Goal: Task Accomplishment & Management: Manage account settings

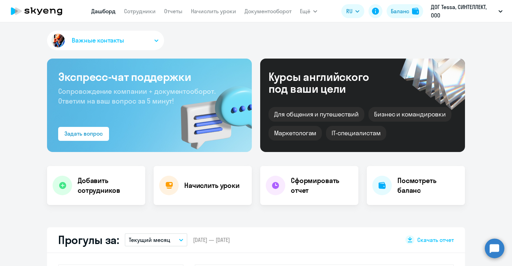
click at [134, 7] on app-menu-item-link "Сотрудники" at bounding box center [140, 11] width 32 height 9
click at [134, 11] on link "Сотрудники" at bounding box center [140, 11] width 32 height 7
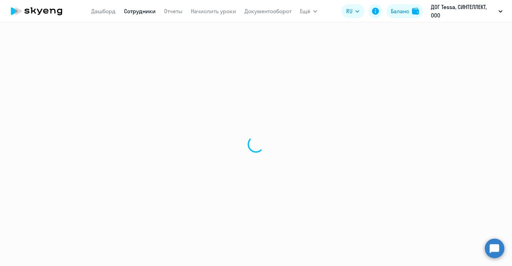
select select "30"
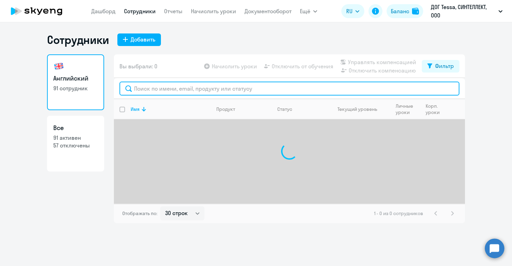
click at [228, 92] on input "text" at bounding box center [290, 89] width 340 height 14
type input "прядко"
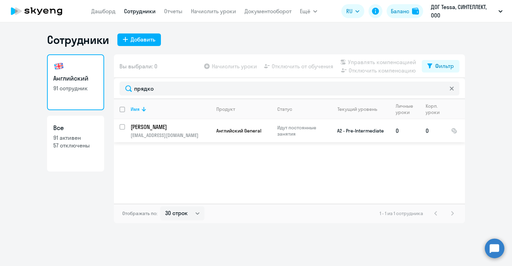
click at [218, 136] on td "Английский General" at bounding box center [241, 130] width 61 height 23
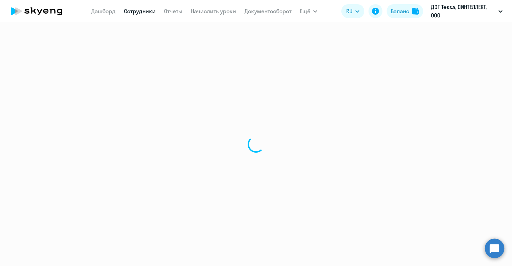
select select "english"
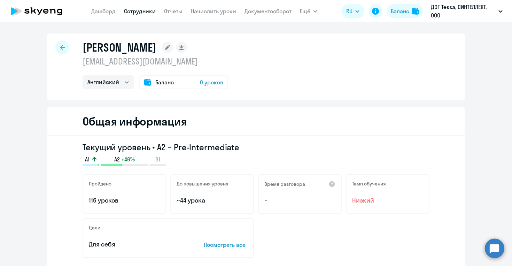
click at [56, 47] on div at bounding box center [62, 47] width 14 height 14
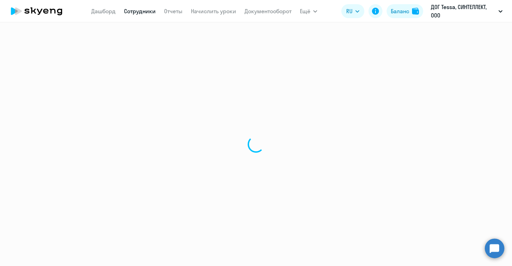
select select "30"
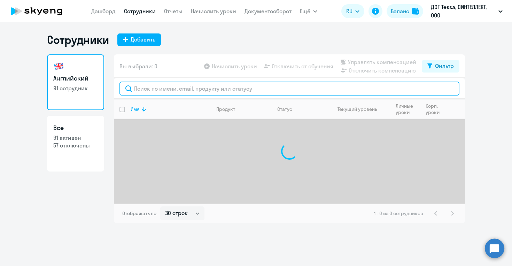
click at [147, 87] on input "text" at bounding box center [290, 89] width 340 height 14
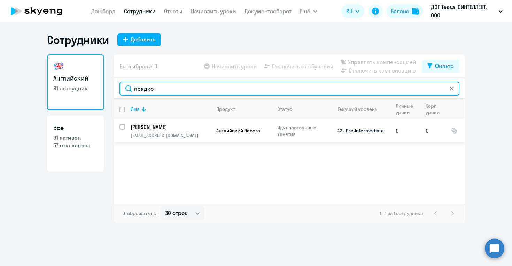
type input "прядко"
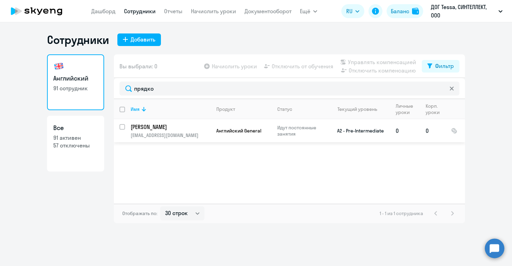
click at [123, 127] on input "select row 20702562" at bounding box center [127, 131] width 14 height 14
checkbox input "true"
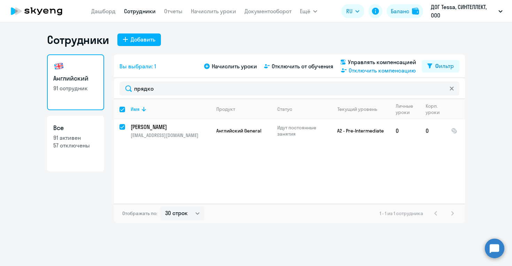
click at [353, 69] on span "Отключить компенсацию" at bounding box center [382, 70] width 67 height 8
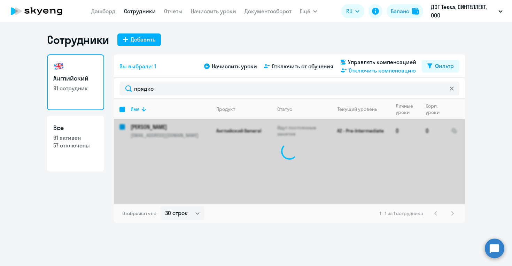
checkbox input "false"
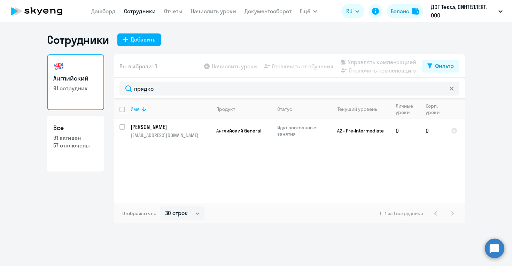
click at [79, 145] on p "57 отключены" at bounding box center [75, 146] width 45 height 8
select select "30"
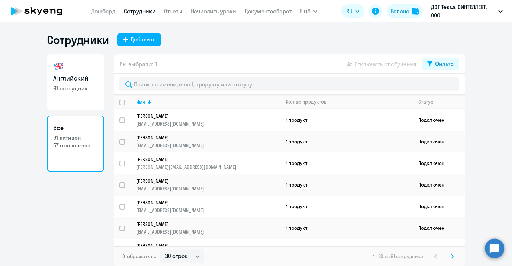
click at [83, 91] on p "91 сотрудник" at bounding box center [75, 88] width 45 height 8
select select "30"
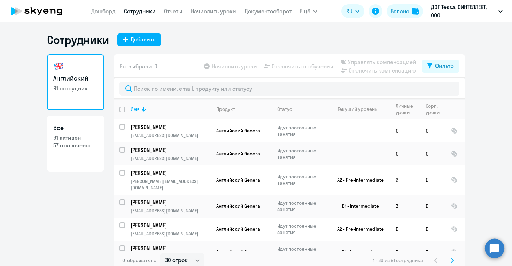
click at [371, 61] on app-table-action-button "Управлять компенсацией" at bounding box center [377, 62] width 77 height 8
click at [64, 147] on p "57 отключены" at bounding box center [75, 146] width 45 height 8
select select "30"
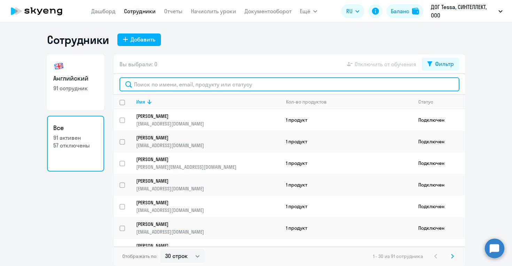
click at [164, 82] on input "text" at bounding box center [290, 84] width 340 height 14
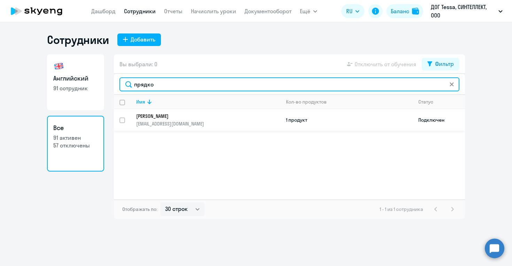
type input "прядко"
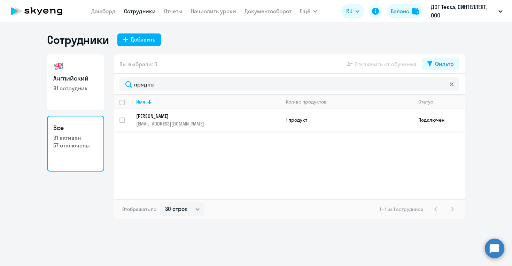
click at [121, 119] on input "select row 20702562" at bounding box center [127, 124] width 14 height 14
checkbox input "true"
click at [399, 63] on span "Отключить от обучения" at bounding box center [386, 64] width 62 height 8
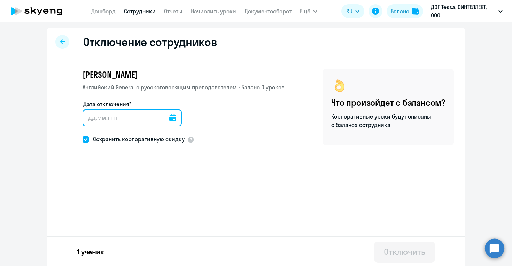
click at [162, 118] on input "Дата отключения*" at bounding box center [132, 117] width 99 height 17
click at [170, 119] on input "Дата отключения*" at bounding box center [132, 117] width 99 height 17
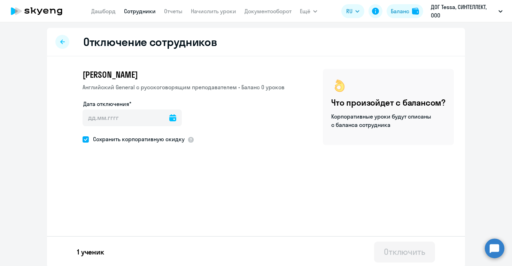
click at [169, 116] on icon at bounding box center [172, 117] width 7 height 7
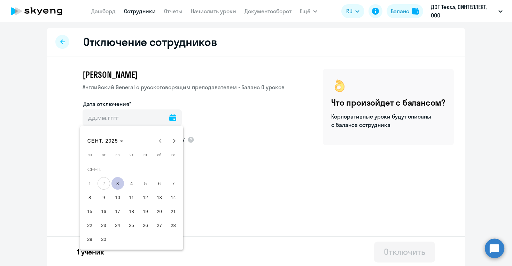
click at [104, 201] on span "9" at bounding box center [104, 197] width 13 height 13
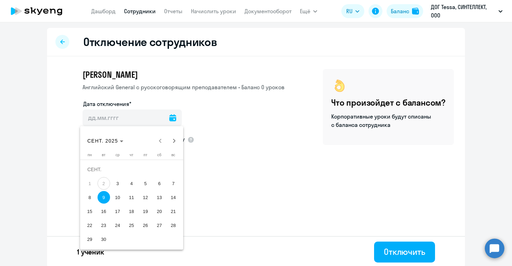
type input "[DATE]"
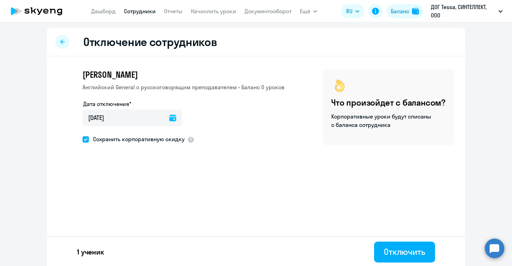
click at [123, 145] on div "[PERSON_NAME] [DEMOGRAPHIC_DATA] General с [DEMOGRAPHIC_DATA] преподавателем • …" at bounding box center [256, 124] width 418 height 137
click at [123, 144] on ds-checkbox "Сохранить корпоративную скидку" at bounding box center [134, 140] width 102 height 10
click at [123, 140] on span "Сохранить корпоративную скидку" at bounding box center [137, 139] width 96 height 8
click at [83, 139] on input "Сохранить корпоративную скидку" at bounding box center [82, 139] width 0 height 0
checkbox input "false"
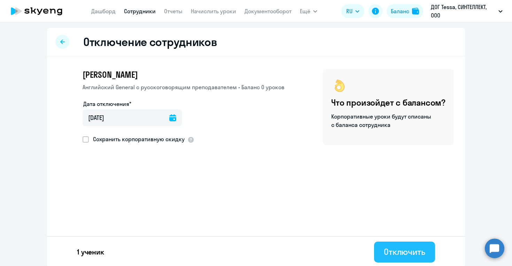
click at [408, 247] on div "Отключить" at bounding box center [404, 251] width 41 height 11
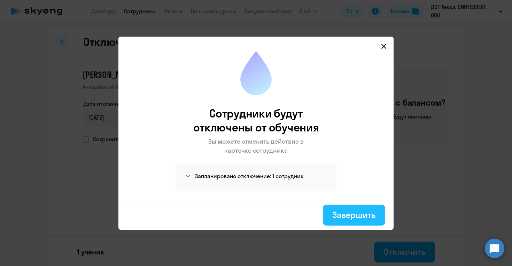
click at [369, 217] on div "Завершить" at bounding box center [354, 214] width 43 height 11
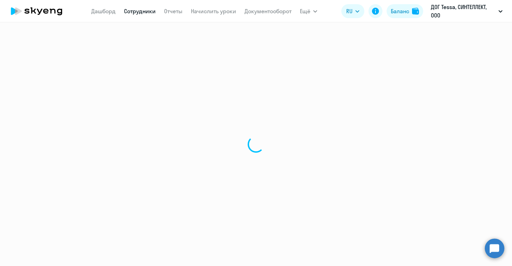
select select "30"
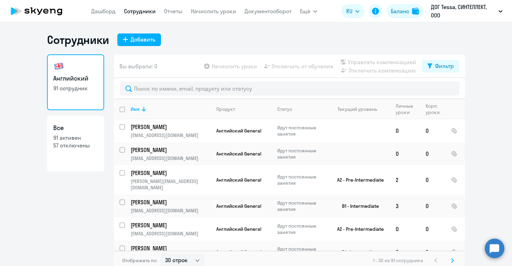
click at [494, 249] on circle at bounding box center [495, 248] width 20 height 20
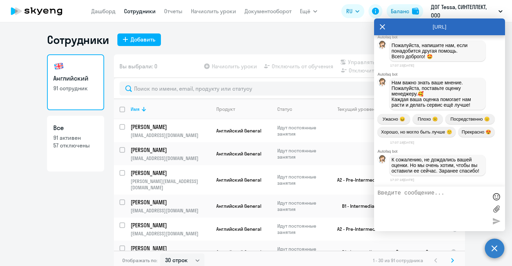
scroll to position [3706, 0]
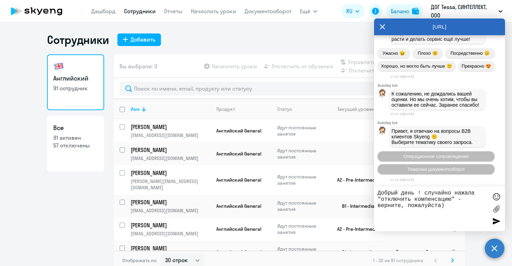
type textarea "Добрый день ! случайно нажала "отключить компенсацию" - верните, пожалуйста)"
paste textarea
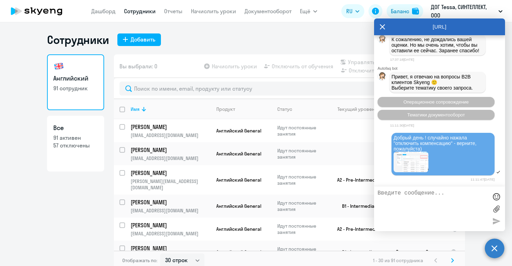
scroll to position [3819, 0]
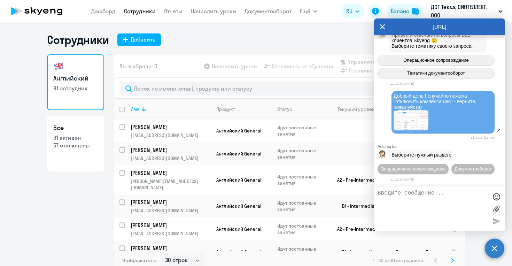
click at [223, 51] on div "Сотрудники Добавить [DEMOGRAPHIC_DATA] 91 сотрудник Все 91 активен 57 отключены…" at bounding box center [256, 151] width 418 height 237
click at [383, 25] on icon at bounding box center [383, 26] width 6 height 17
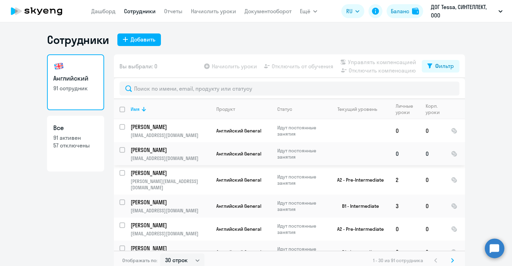
click at [121, 149] on input "select row 15552803" at bounding box center [127, 154] width 14 height 14
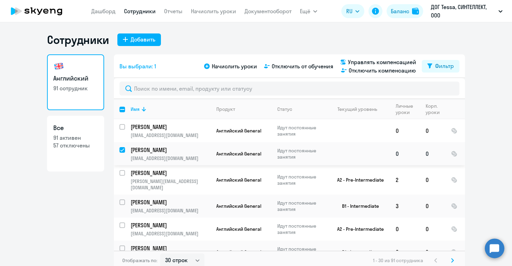
click at [121, 149] on input "deselect row 15552803" at bounding box center [127, 154] width 14 height 14
checkbox input "false"
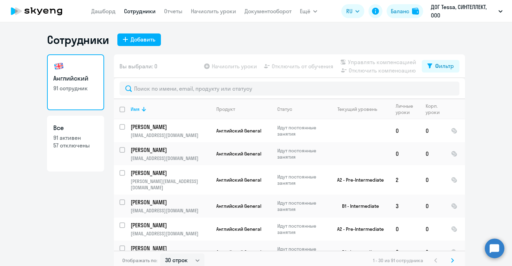
click at [67, 128] on h3 "Все" at bounding box center [75, 127] width 45 height 9
select select "30"
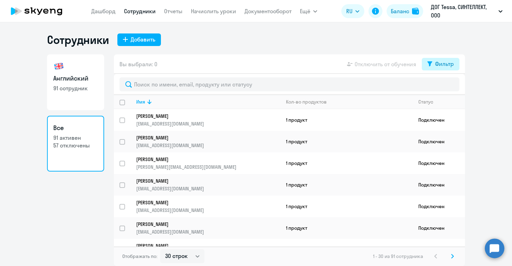
click at [449, 63] on div "Фильтр" at bounding box center [444, 64] width 19 height 8
click at [448, 83] on label at bounding box center [448, 86] width 12 height 8
click at [442, 86] on input "checkbox" at bounding box center [442, 86] width 0 height 0
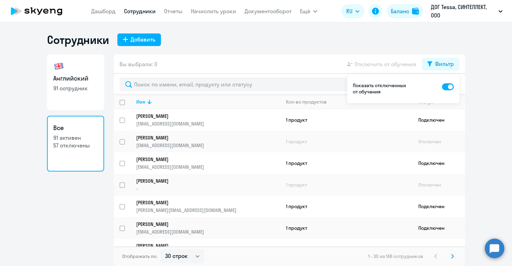
click at [457, 84] on div "Показать отключенных от обучения" at bounding box center [404, 88] width 112 height 29
click at [450, 85] on span at bounding box center [448, 86] width 12 height 7
click at [442, 86] on input "checkbox" at bounding box center [442, 86] width 0 height 0
checkbox input "false"
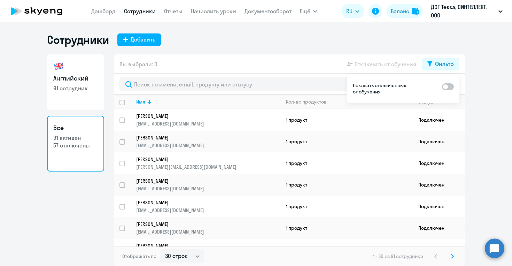
click at [64, 86] on p "91 сотрудник" at bounding box center [75, 88] width 45 height 8
select select "30"
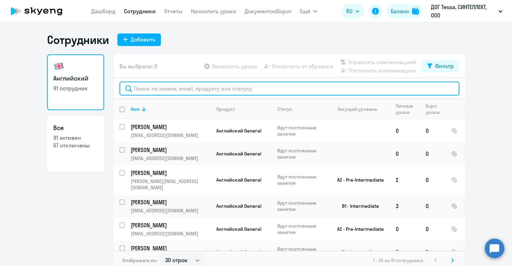
click at [191, 90] on input "text" at bounding box center [290, 89] width 340 height 14
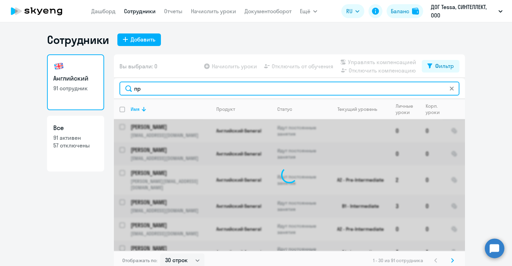
type input "пря"
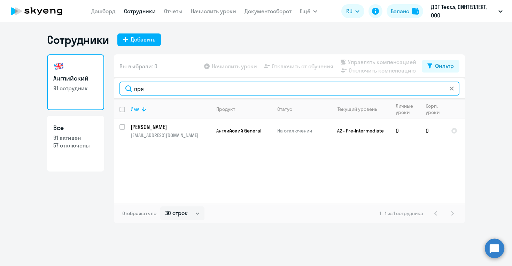
click at [191, 90] on input "пря" at bounding box center [290, 89] width 340 height 14
type input "кузи"
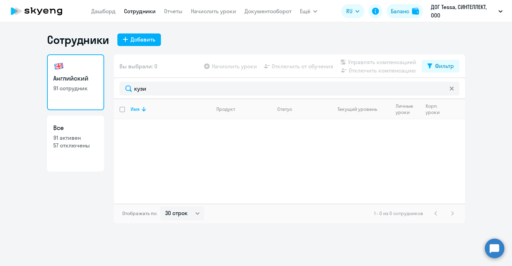
click at [73, 140] on p "91 активен" at bounding box center [75, 138] width 45 height 8
select select "30"
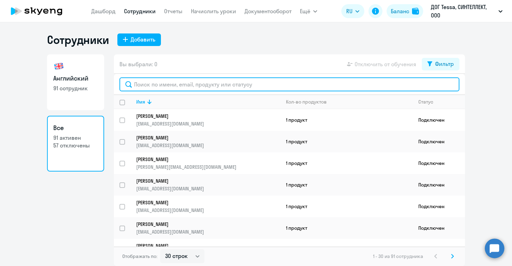
click at [151, 86] on input "text" at bounding box center [290, 84] width 340 height 14
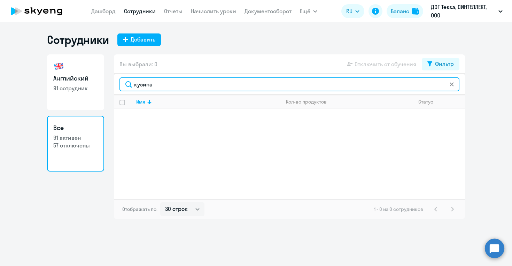
type input "кузина"
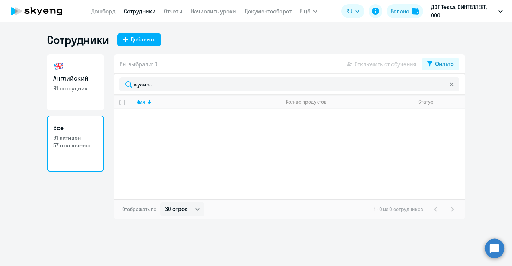
click at [73, 89] on p "91 сотрудник" at bounding box center [75, 88] width 45 height 8
select select "30"
